Goal: Task Accomplishment & Management: Use online tool/utility

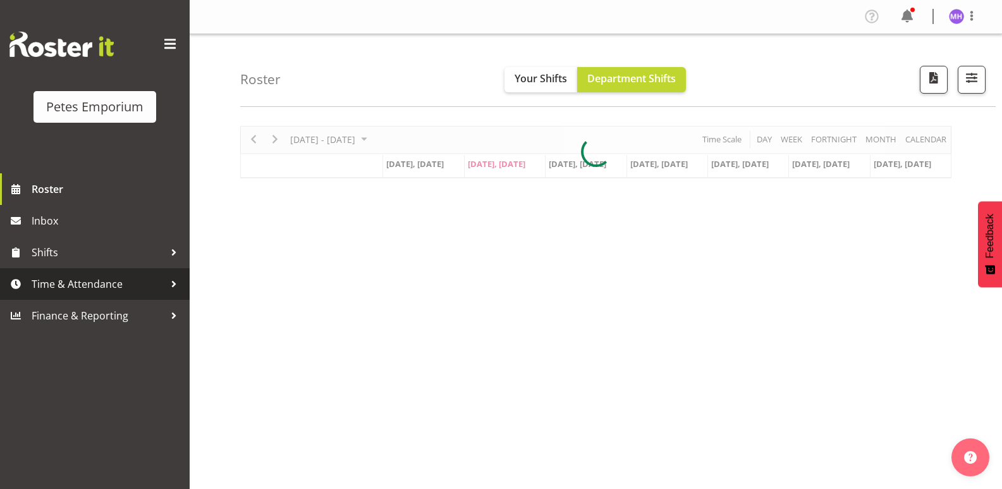
click at [116, 271] on link "Time & Attendance" at bounding box center [95, 284] width 190 height 32
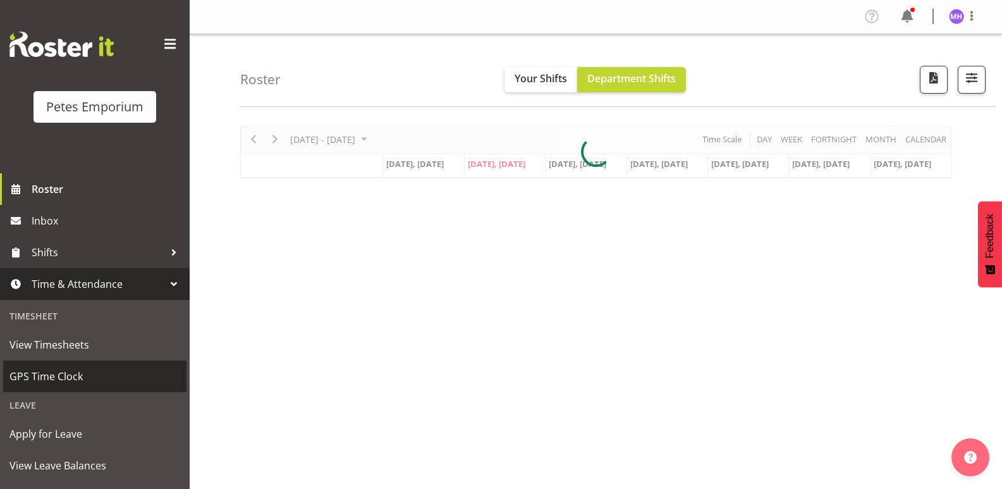
click at [58, 378] on span "GPS Time Clock" at bounding box center [94, 376] width 171 height 19
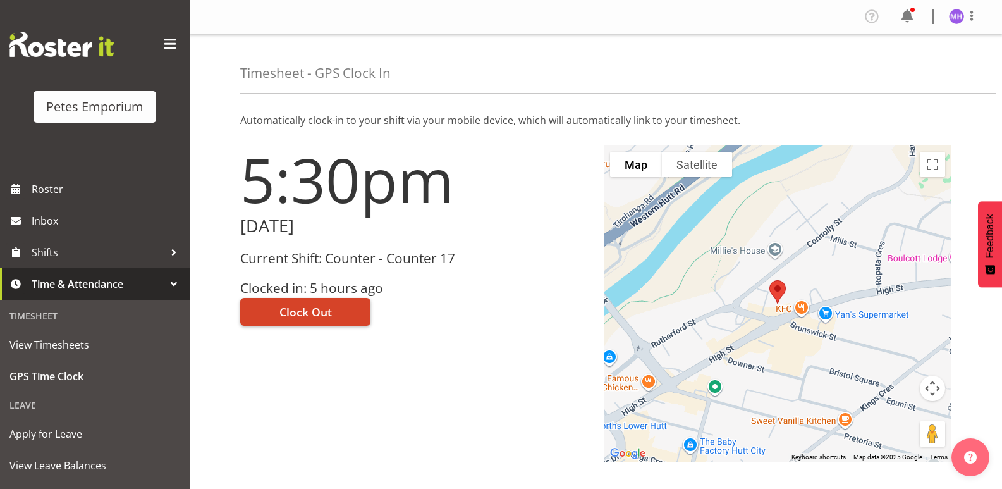
click at [297, 314] on span "Clock Out" at bounding box center [305, 311] width 52 height 16
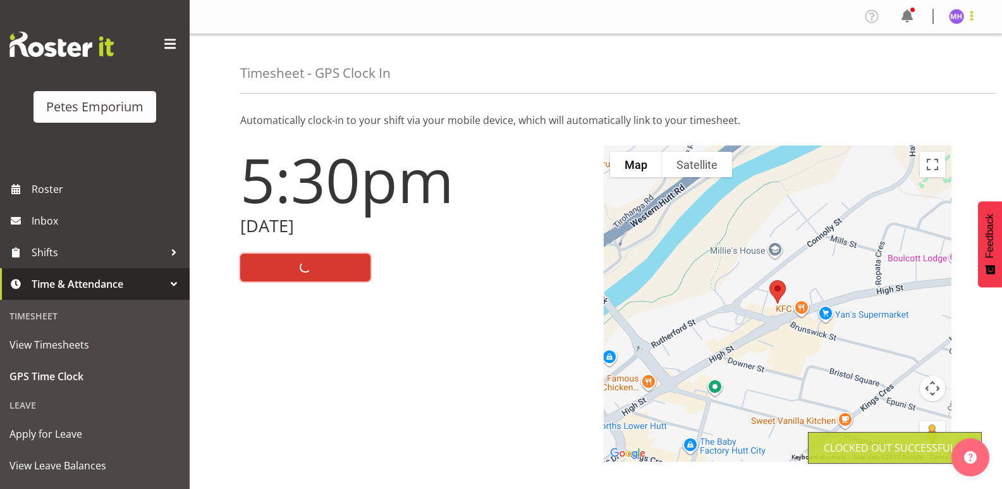
click at [970, 15] on span at bounding box center [971, 15] width 15 height 15
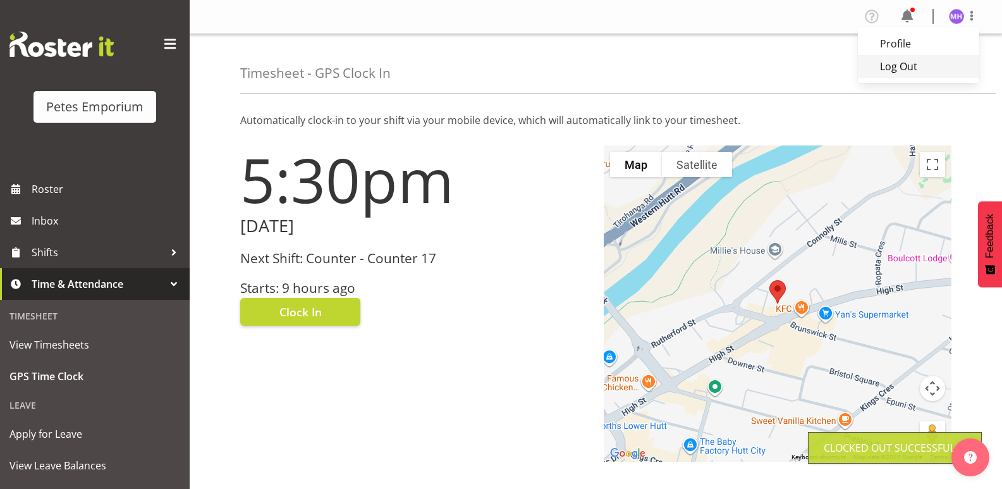
click at [915, 65] on link "Log Out" at bounding box center [918, 66] width 121 height 23
